Goal: Book appointment/travel/reservation

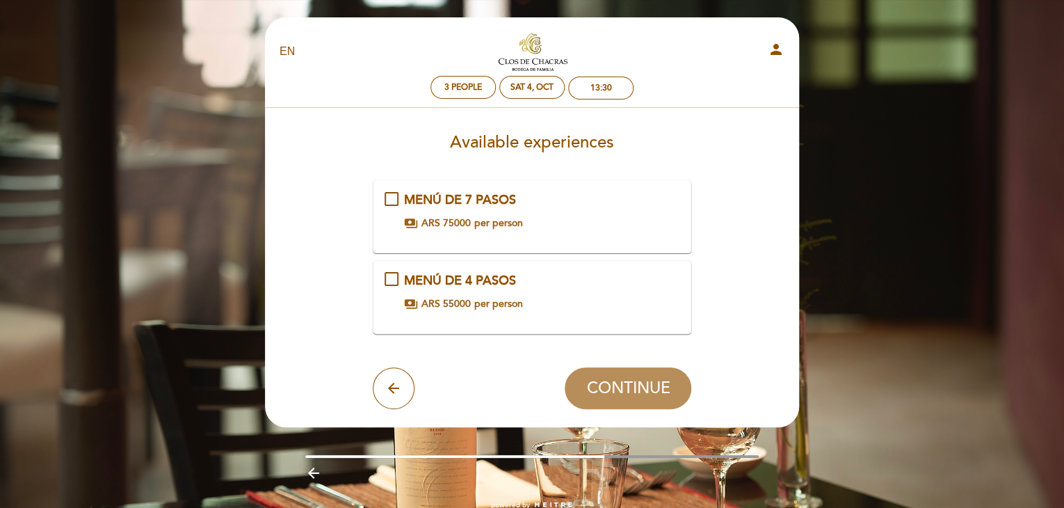
click at [392, 200] on div "MENÚ DE 7 PASOS payments ARS 75000 per person" at bounding box center [533, 210] width 296 height 39
click at [505, 204] on span "MENÚ DE 7 PASOS" at bounding box center [460, 199] width 112 height 15
click at [484, 198] on span "MENÚ DE 7 PASOS" at bounding box center [460, 199] width 112 height 15
click at [627, 391] on span "CONTINUE" at bounding box center [627, 387] width 83 height 19
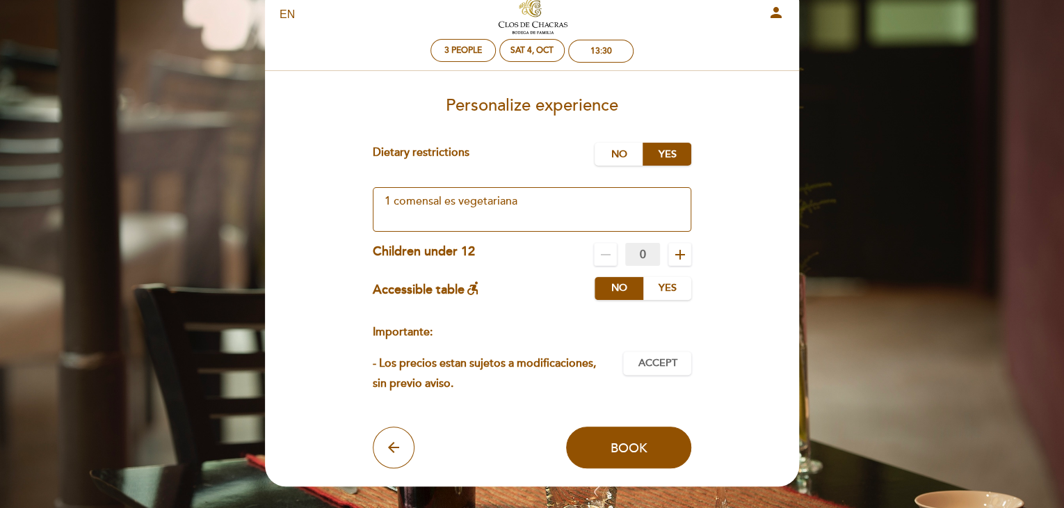
scroll to position [70, 0]
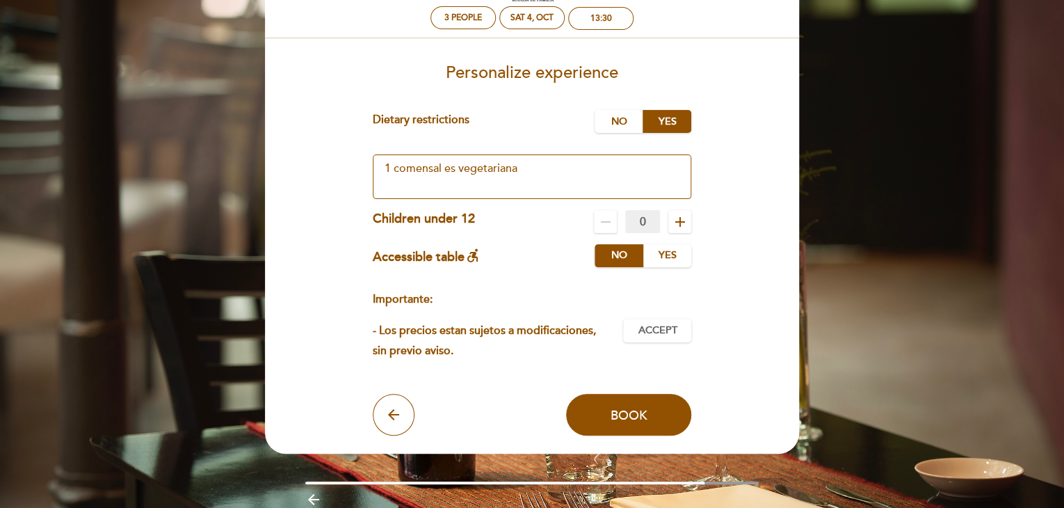
click at [546, 170] on textarea at bounding box center [532, 176] width 319 height 45
type textarea "1 comensal es vegetariana."
click at [398, 424] on button "arrow_back" at bounding box center [394, 415] width 42 height 42
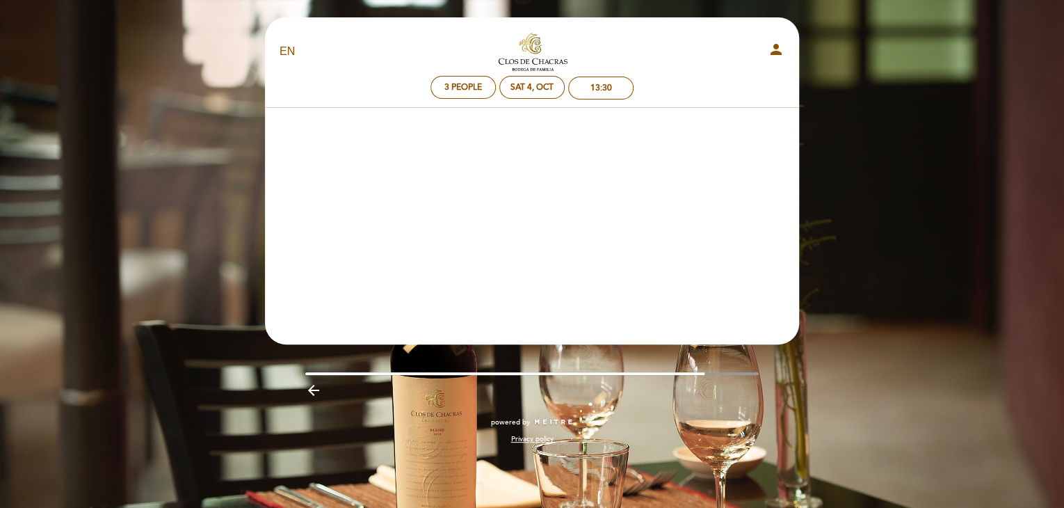
scroll to position [0, 0]
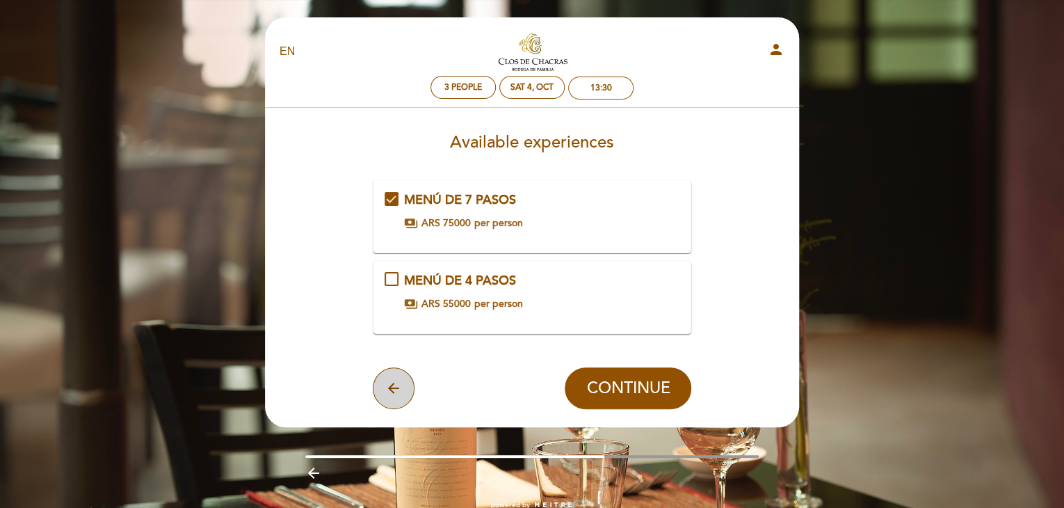
click at [401, 385] on icon "arrow_back" at bounding box center [393, 388] width 17 height 17
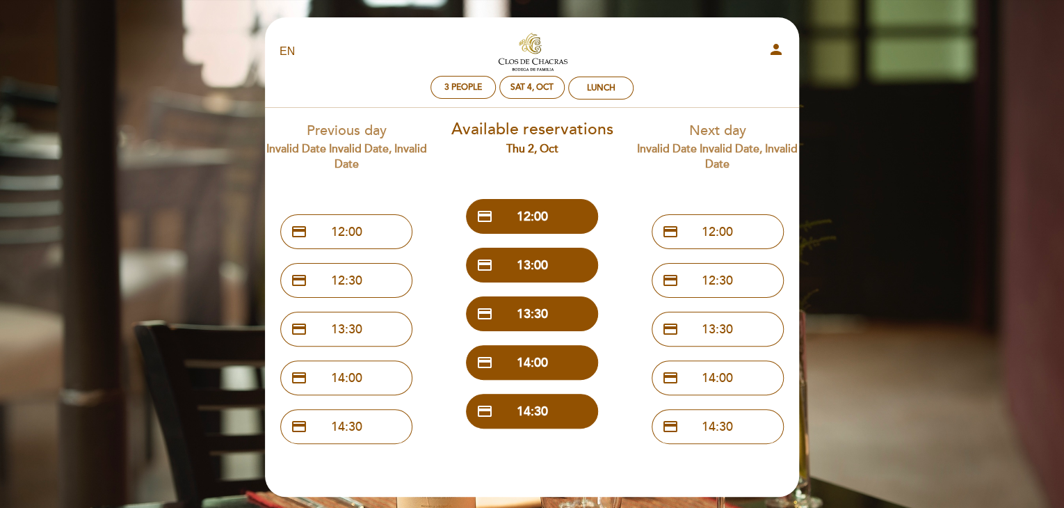
click at [389, 113] on div "Previous day Invalid date Invalid date, Invalid date credit_card 12:00 credit_c…" at bounding box center [347, 279] width 186 height 343
